Goal: Task Accomplishment & Management: Complete application form

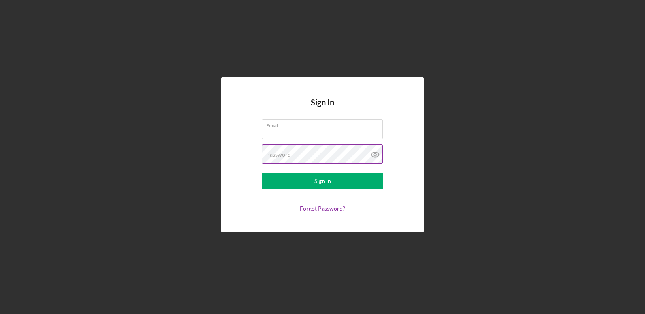
type input "[EMAIL_ADDRESS][DOMAIN_NAME]"
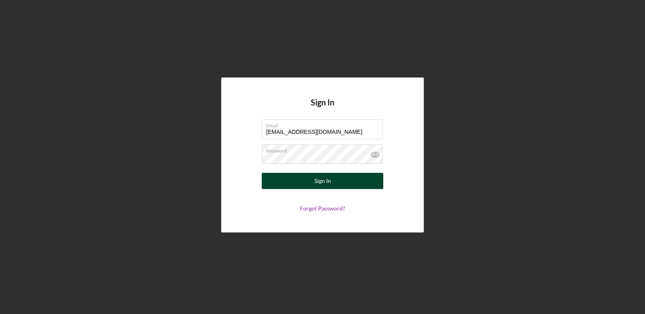
click at [324, 178] on div "Sign In" at bounding box center [322, 181] width 17 height 16
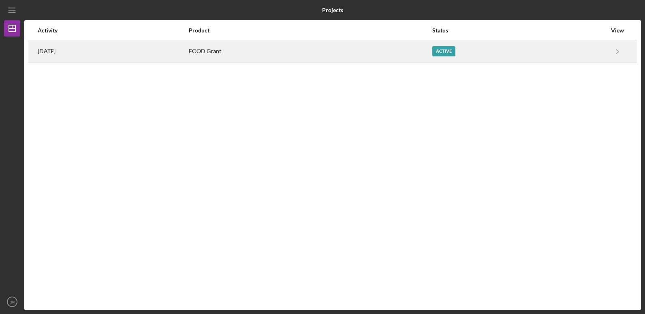
click at [291, 53] on div "FOOD Grant" at bounding box center [310, 51] width 242 height 20
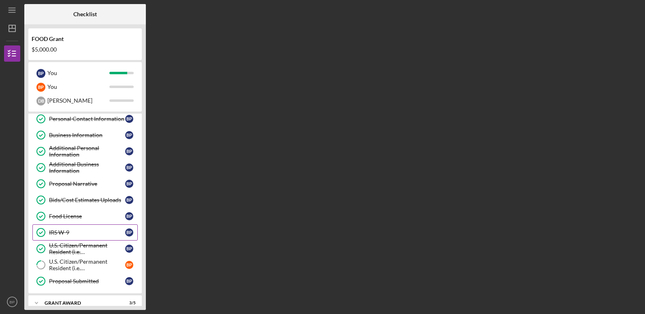
scroll to position [64, 0]
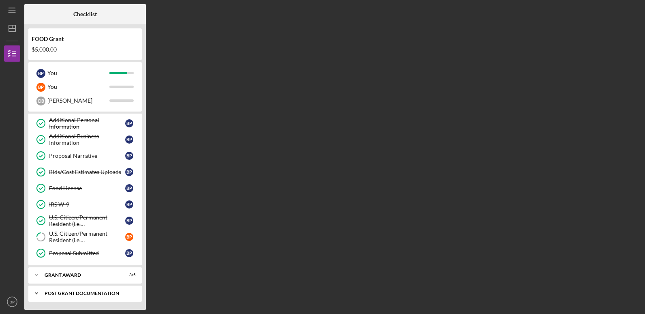
click at [95, 292] on div "Post Grant Documentation" at bounding box center [88, 293] width 87 height 5
click at [74, 291] on div "Post Grant Documentation" at bounding box center [88, 293] width 87 height 5
click at [113, 293] on div "Post Grant Documentation" at bounding box center [88, 293] width 87 height 5
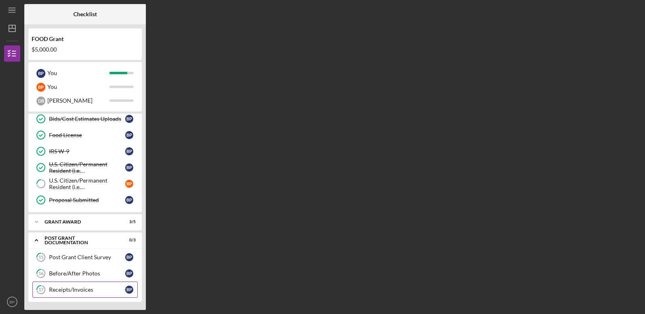
click at [62, 287] on div "Receipts/Invoices" at bounding box center [87, 289] width 76 height 6
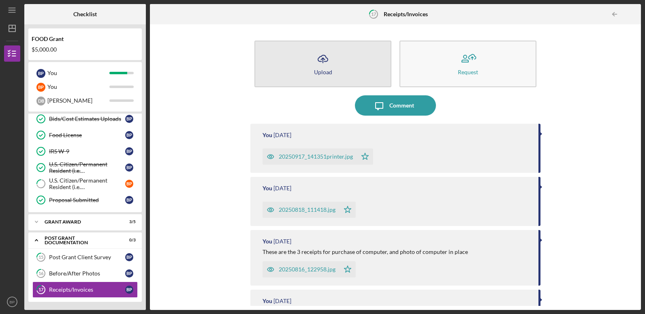
click at [339, 68] on button "Icon/Upload Upload" at bounding box center [322, 64] width 137 height 47
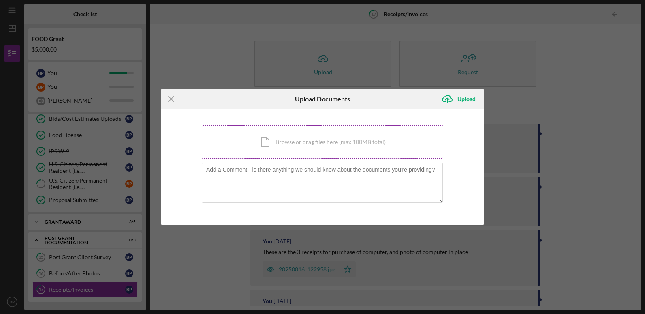
click at [295, 142] on div "Icon/Document Browse or drag files here (max 100MB total) Tap to choose files o…" at bounding box center [322, 141] width 241 height 33
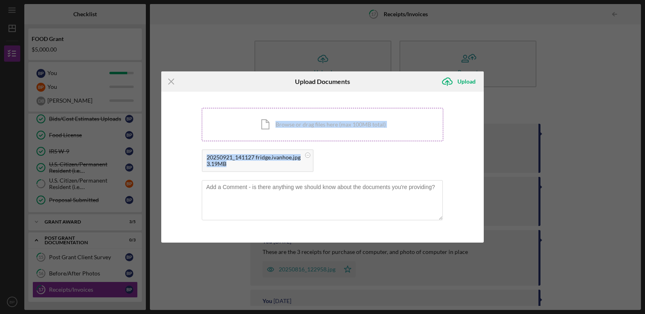
drag, startPoint x: 231, startPoint y: 165, endPoint x: 239, endPoint y: 140, distance: 26.4
click at [239, 140] on div "Icon/Document Browse or drag files here (max 100MB total) Tap to choose files o…" at bounding box center [322, 142] width 241 height 68
click at [420, 125] on div "Icon/Document Browse or drag files here (max 100MB total) Tap to choose files o…" at bounding box center [322, 124] width 241 height 33
click at [294, 203] on textarea at bounding box center [322, 200] width 241 height 40
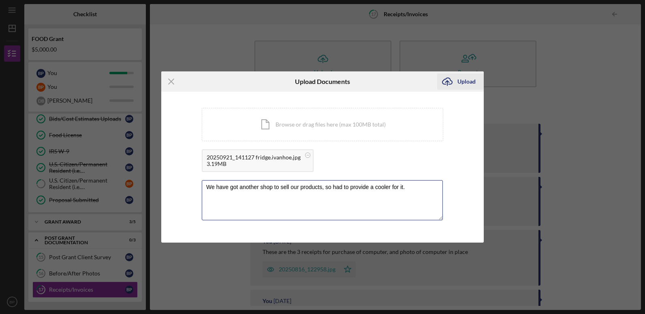
type textarea "We have got another shop to sell our products, so had to provide a cooler for i…"
click at [469, 80] on div "Upload" at bounding box center [466, 81] width 18 height 16
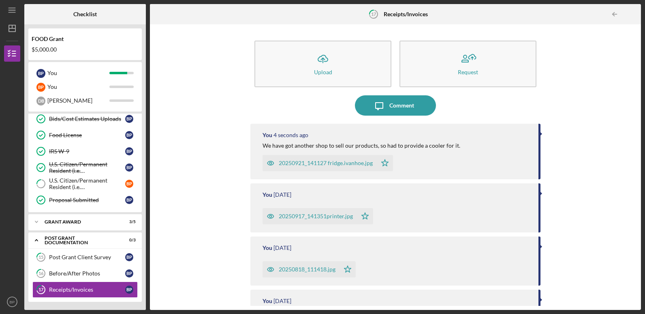
click at [317, 161] on div "20250921_141127 fridge.ivanhoe.jpg" at bounding box center [326, 163] width 94 height 6
